Goal: Find specific page/section: Find specific page/section

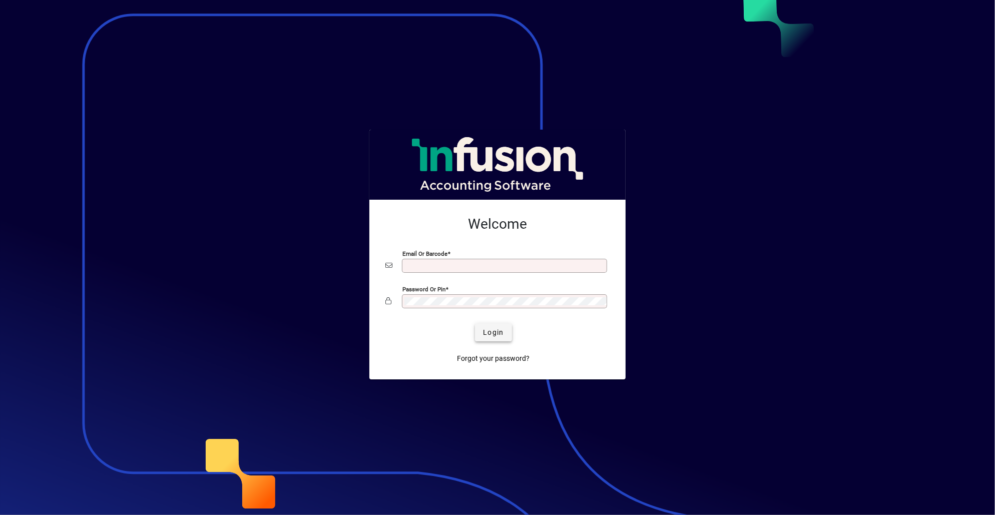
type input "**********"
click at [492, 332] on span "Login" at bounding box center [493, 332] width 21 height 11
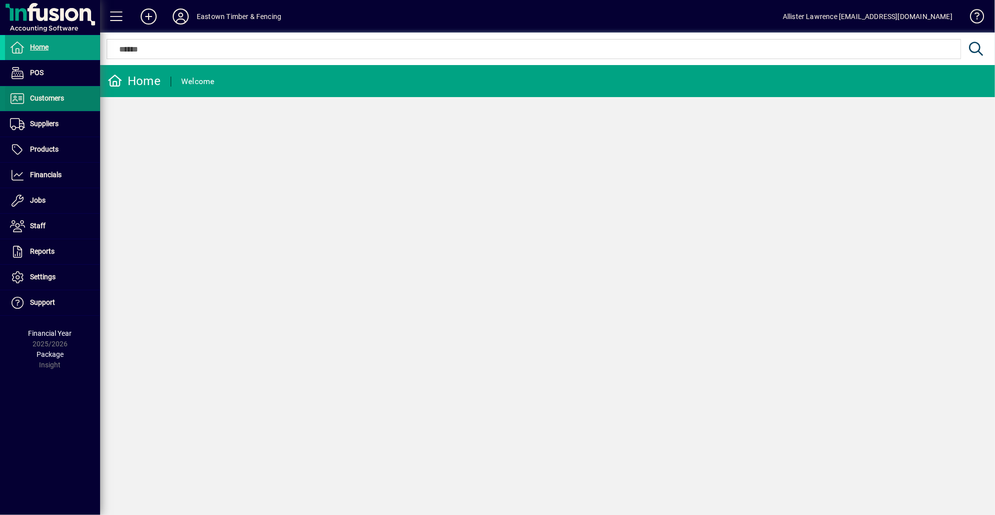
click at [56, 95] on span "Customers" at bounding box center [47, 98] width 34 height 8
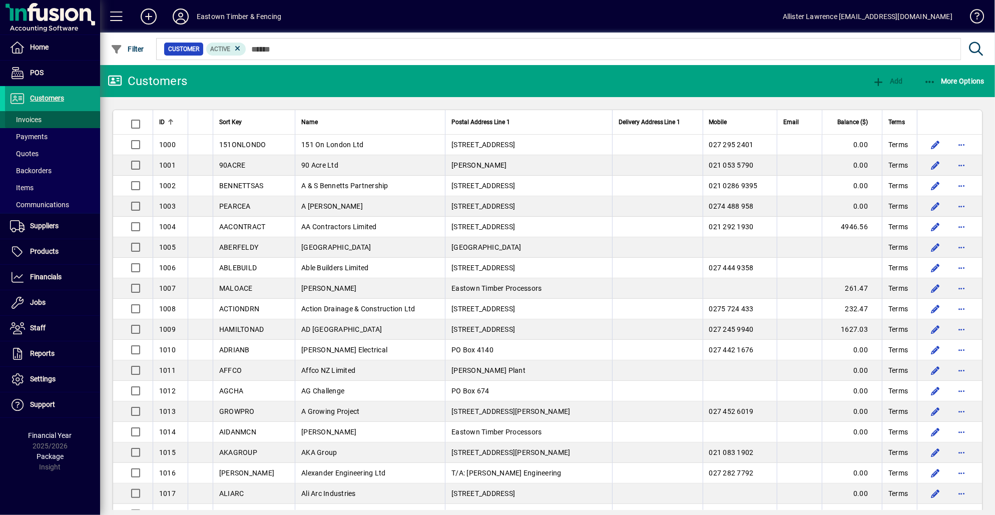
click at [38, 117] on span "Invoices" at bounding box center [26, 120] width 32 height 8
